Goal: Task Accomplishment & Management: Manage account settings

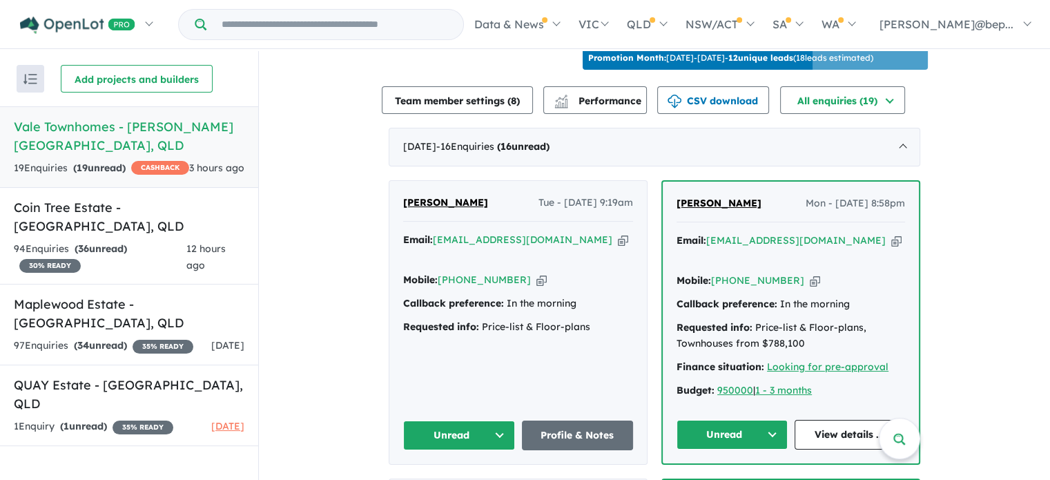
scroll to position [480, 0]
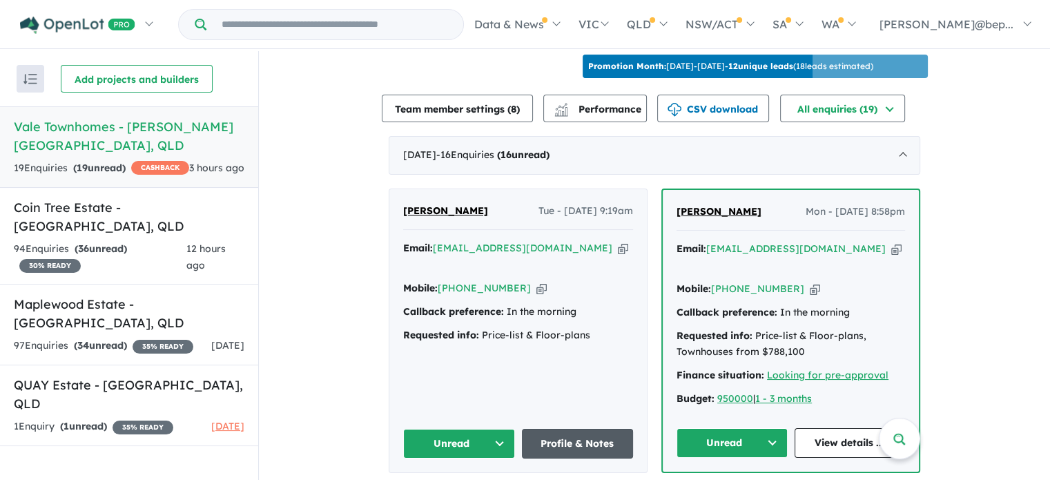
click at [576, 429] on link "Profile & Notes" at bounding box center [578, 444] width 112 height 30
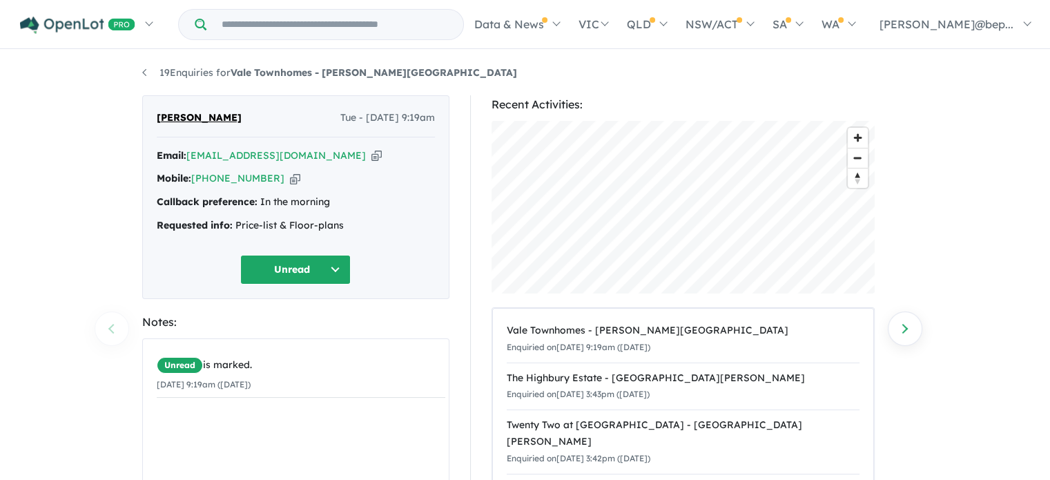
click at [371, 151] on icon "button" at bounding box center [376, 155] width 10 height 14
drag, startPoint x: 378, startPoint y: 72, endPoint x: 235, endPoint y: 76, distance: 142.3
click at [235, 76] on ul "19 Enquiries for Vale Townhomes - [PERSON_NAME][GEOGRAPHIC_DATA]" at bounding box center [525, 73] width 766 height 17
copy strong "Vale Townhomes - [PERSON_NAME][GEOGRAPHIC_DATA]"
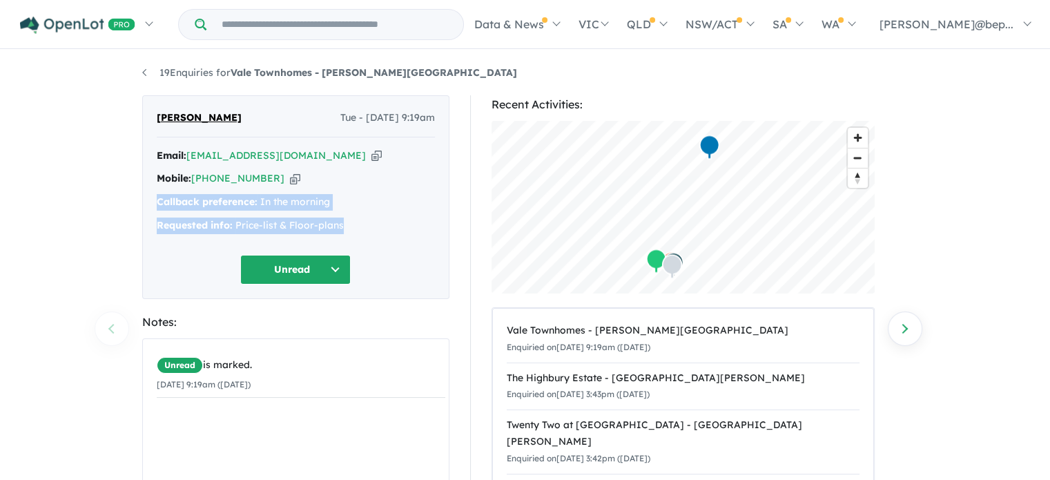
drag, startPoint x: 348, startPoint y: 226, endPoint x: 150, endPoint y: 202, distance: 199.5
click at [150, 202] on div "Madapatha Rodrigo Tue - 30/09/2025, 9:19am Email: rodrigonilu@gmail.com Copied!…" at bounding box center [295, 197] width 307 height 204
copy div "Callback preference: In the morning Requested info: Price-list & Floor-plans"
